Goal: Information Seeking & Learning: Learn about a topic

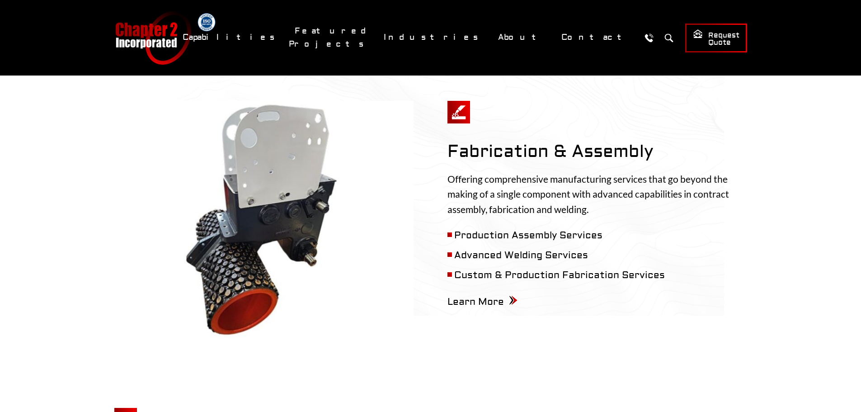
scroll to position [723, 0]
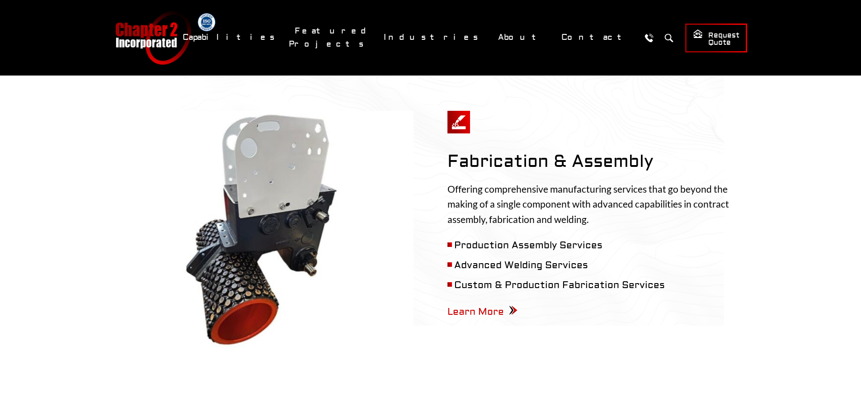
click at [483, 306] on span "Learn More" at bounding box center [483, 312] width 70 height 12
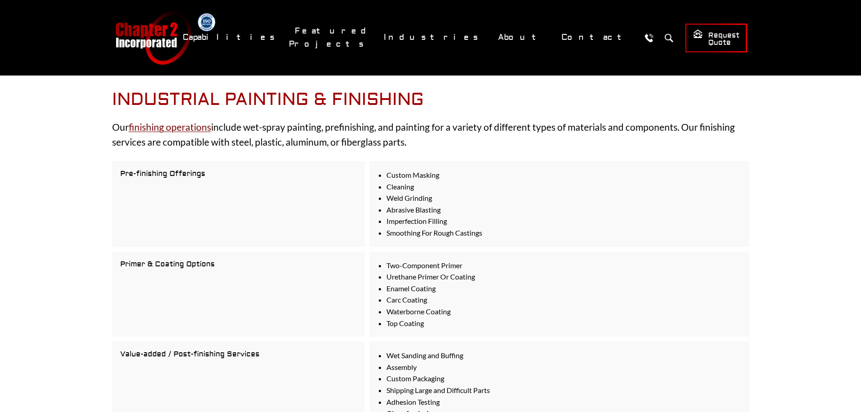
scroll to position [1291, 0]
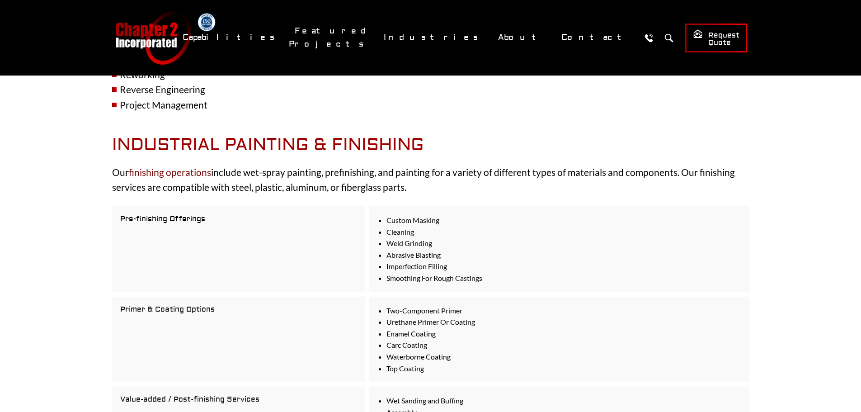
click at [175, 166] on link "finishing operations" at bounding box center [170, 171] width 82 height 11
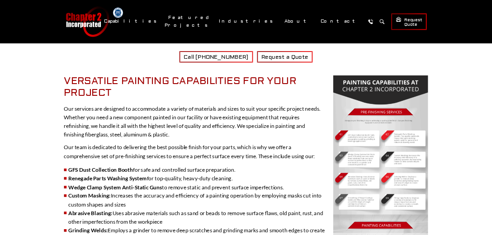
scroll to position [271, 0]
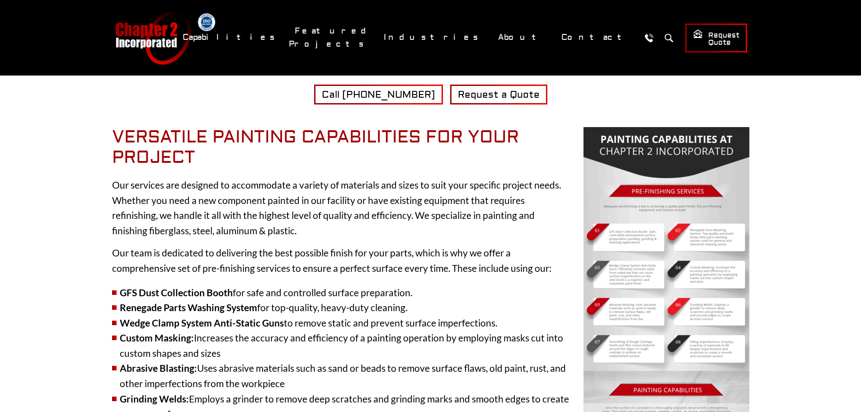
click at [741, 190] on img at bounding box center [667, 358] width 166 height 463
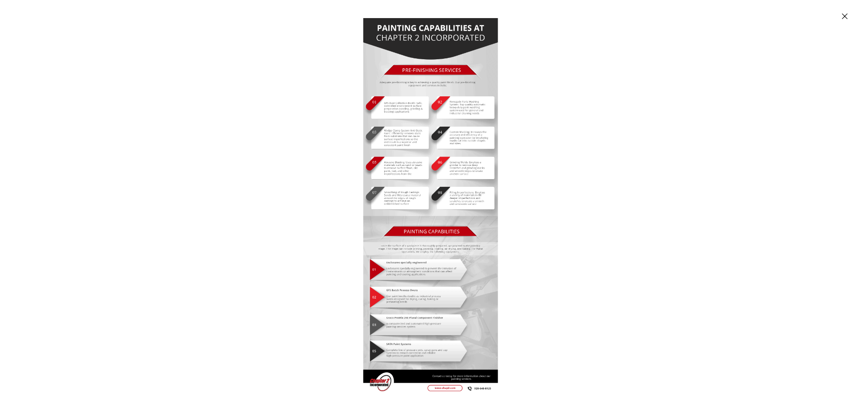
click at [394, 105] on img "Enlarged image" at bounding box center [431, 206] width 135 height 376
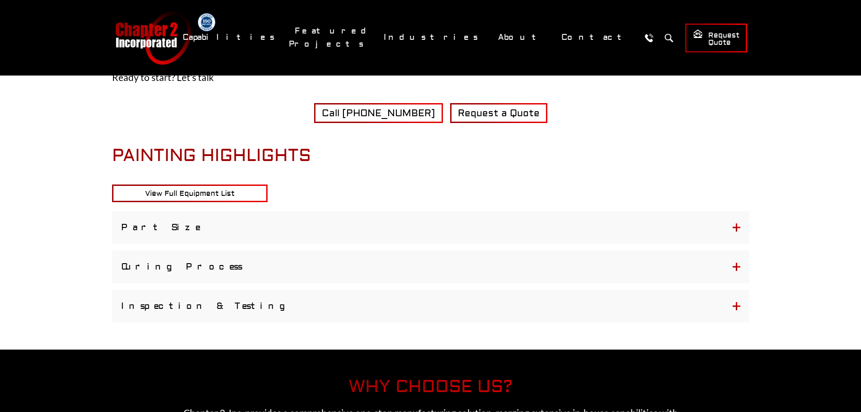
scroll to position [1130, 0]
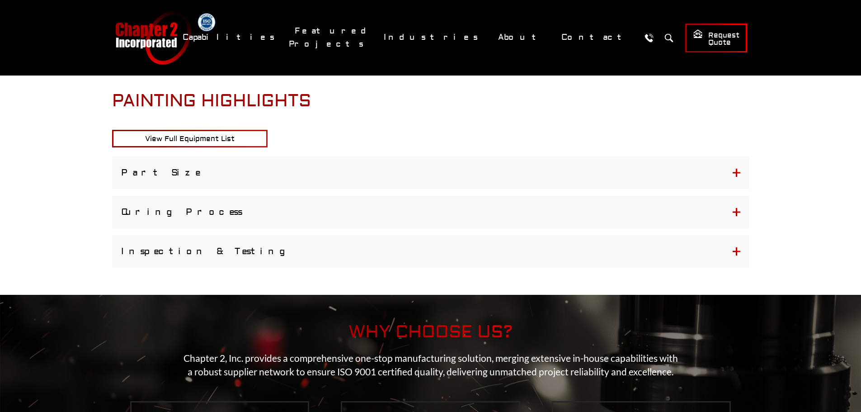
click at [292, 224] on button "Curing Process" at bounding box center [431, 212] width 638 height 33
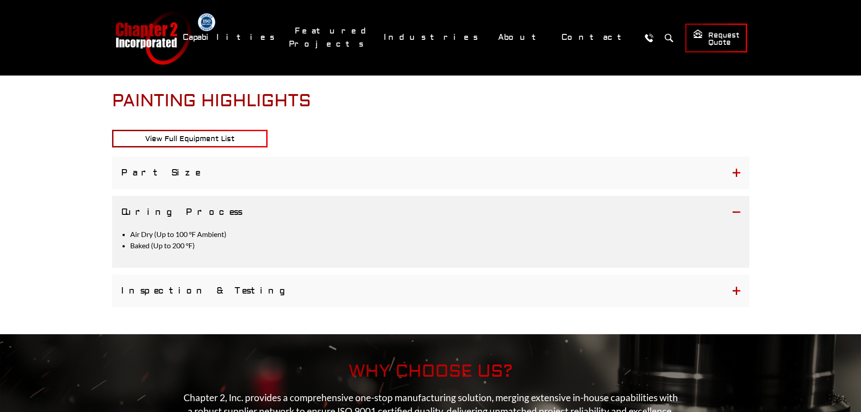
click at [247, 168] on button "Part Size" at bounding box center [431, 172] width 638 height 33
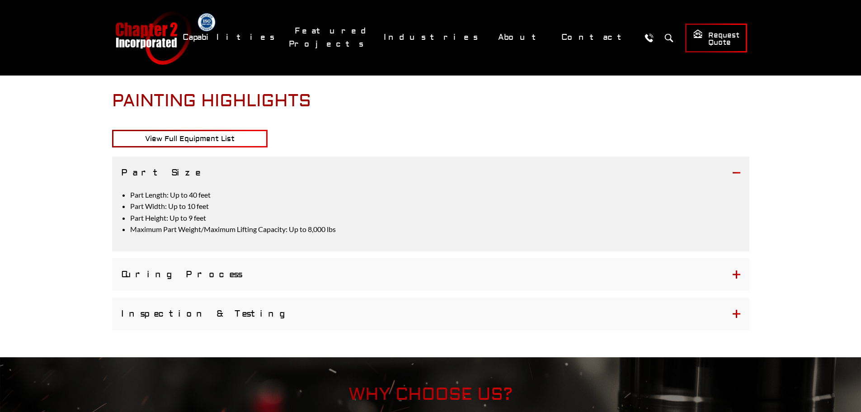
click at [256, 309] on button "Inspection & Testing" at bounding box center [431, 314] width 638 height 33
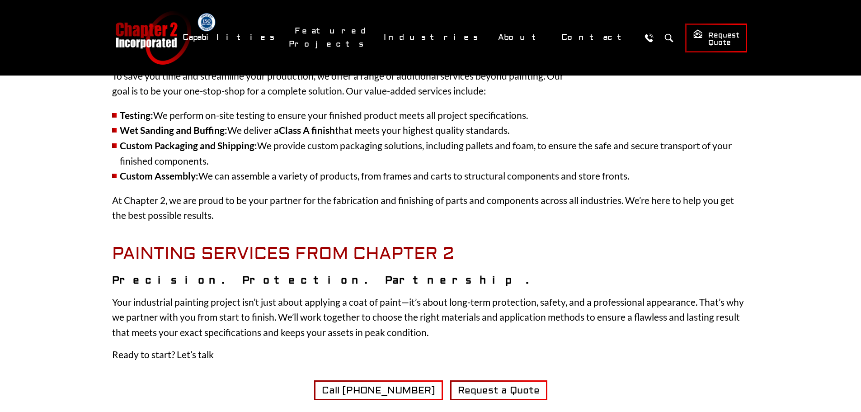
scroll to position [769, 0]
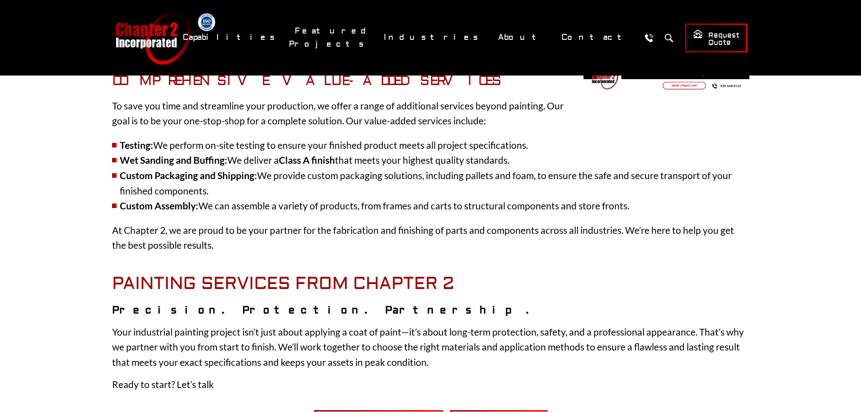
click at [411, 70] on link "Machined Castings for OEMs" at bounding box center [505, 79] width 433 height 18
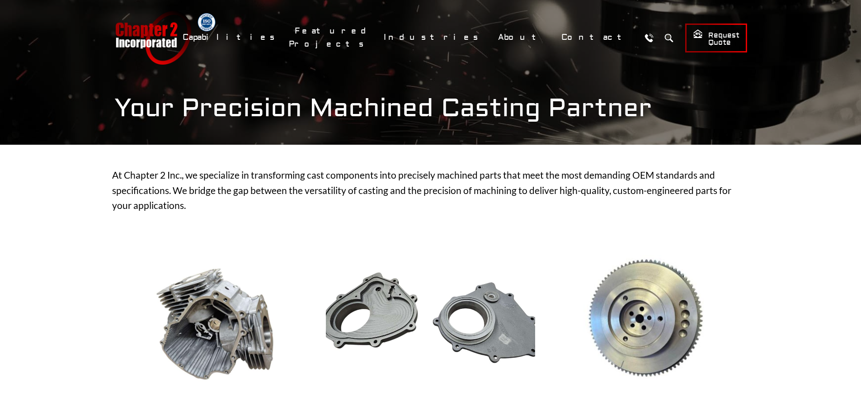
click at [412, 54] on link "Automation Integration for Power Equipment" at bounding box center [505, 61] width 433 height 18
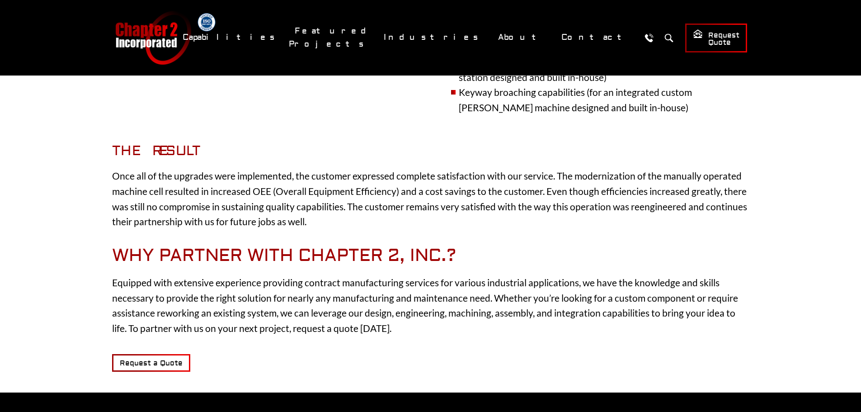
scroll to position [723, 0]
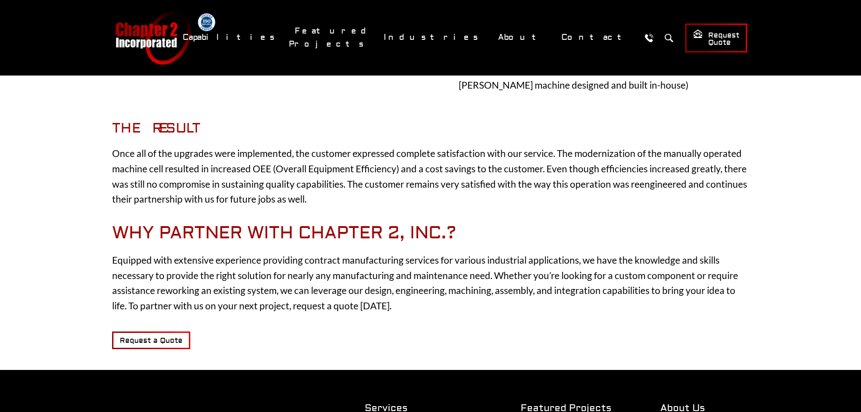
click at [398, 87] on link "Turfcare Equipment for Lawn & Garden" at bounding box center [505, 96] width 433 height 18
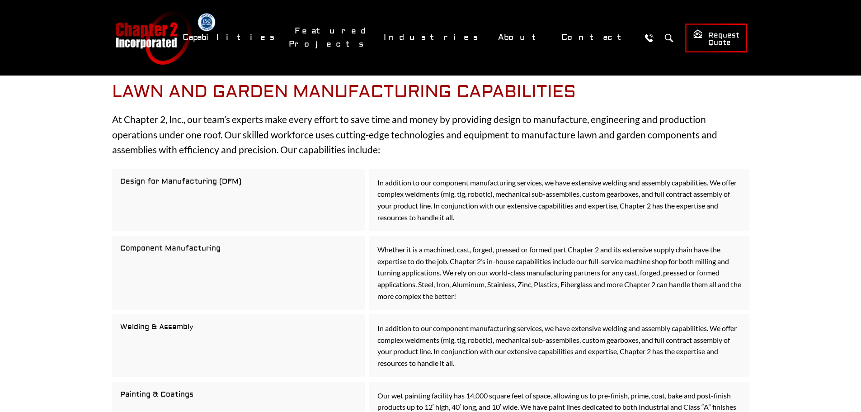
scroll to position [759, 0]
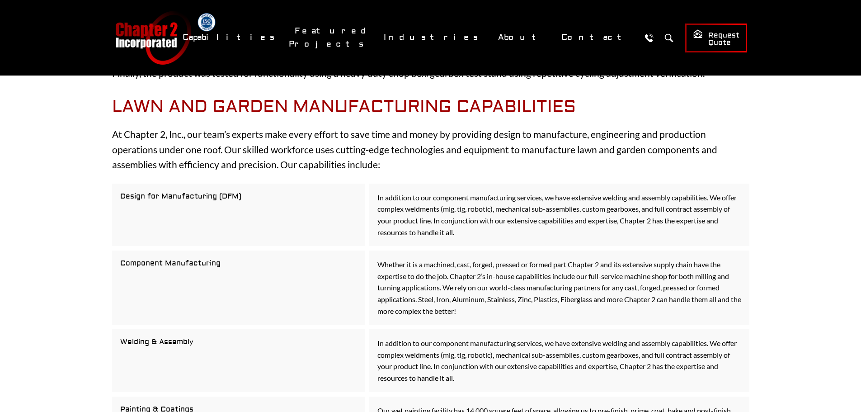
click at [362, 109] on link "Industrial Painting & Finishing" at bounding box center [333, 107] width 313 height 18
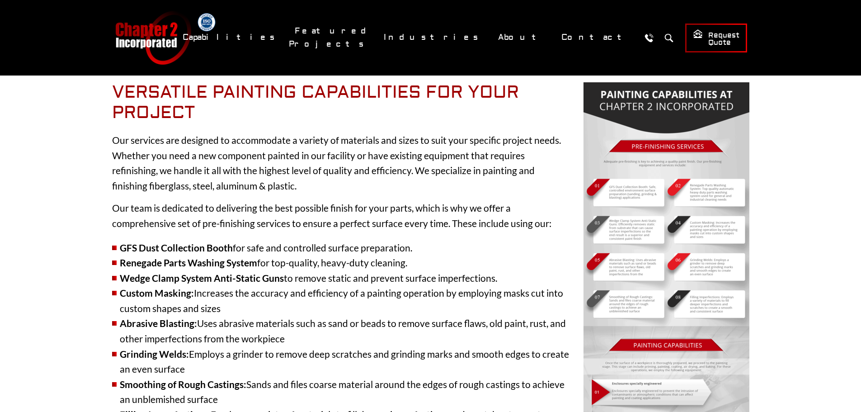
scroll to position [452, 0]
